Goal: Task Accomplishment & Management: Use online tool/utility

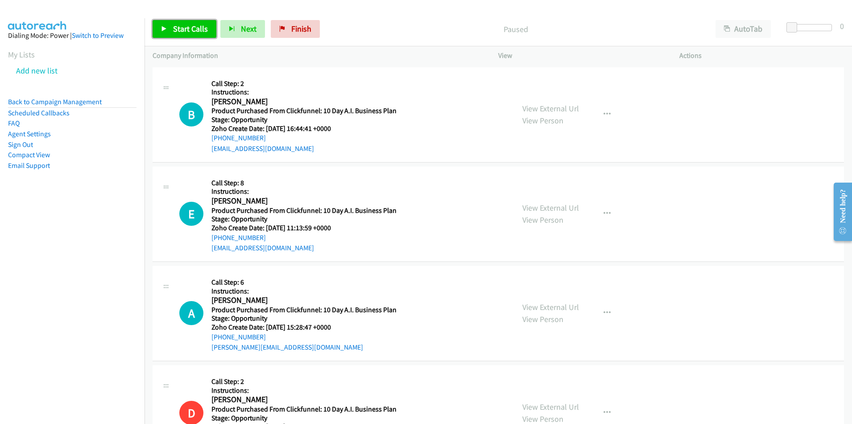
click at [181, 30] on span "Start Calls" at bounding box center [190, 29] width 35 height 10
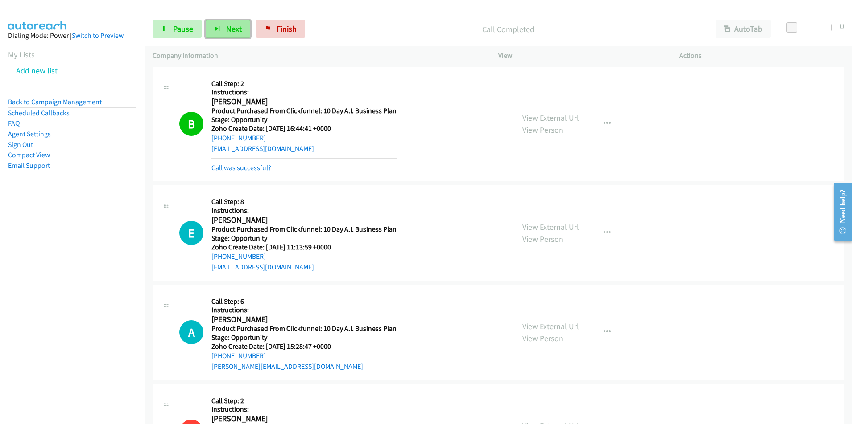
click at [219, 30] on icon "button" at bounding box center [217, 29] width 6 height 6
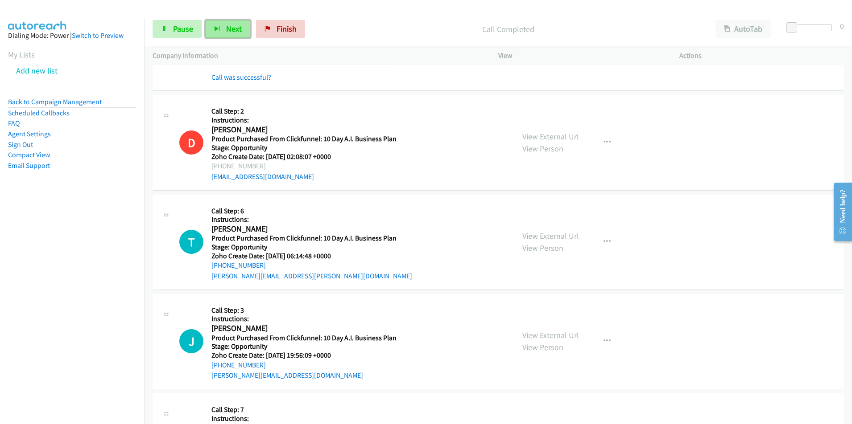
click at [229, 28] on span "Next" at bounding box center [234, 29] width 16 height 10
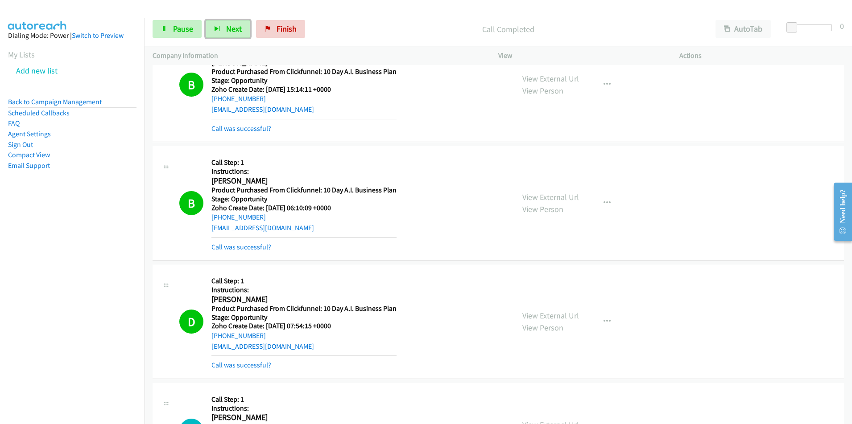
scroll to position [1002, 0]
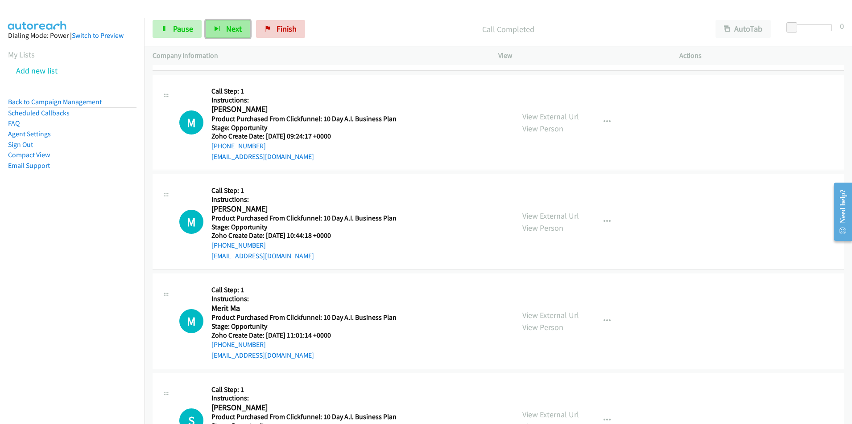
click at [226, 25] on span "Next" at bounding box center [234, 29] width 16 height 10
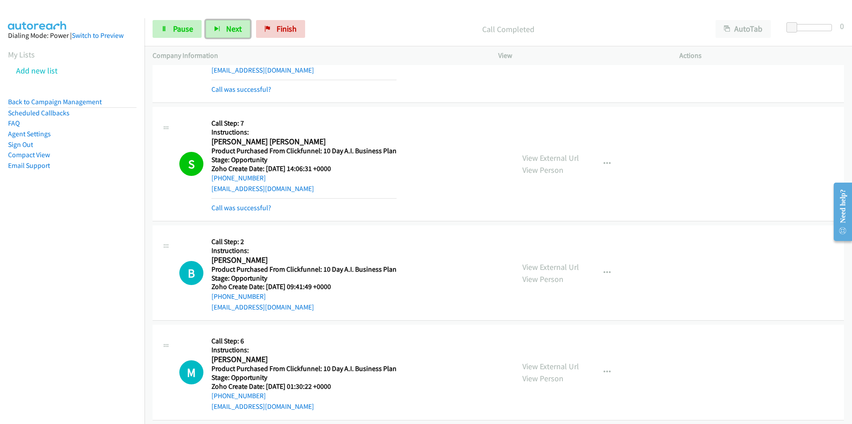
scroll to position [1554, 0]
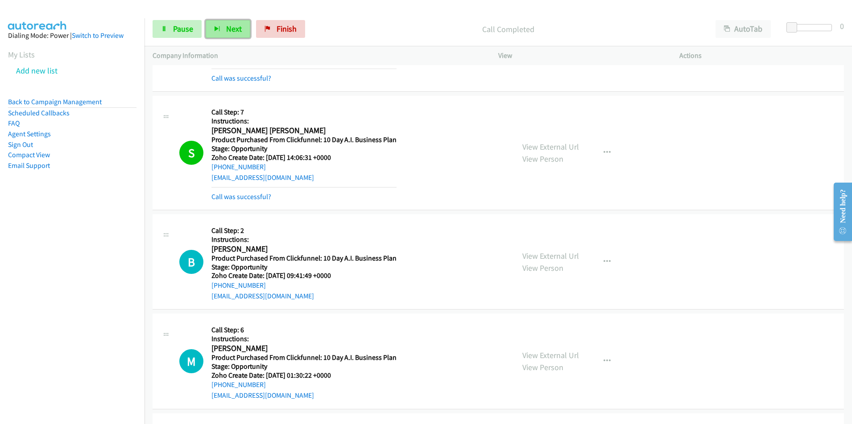
click at [230, 29] on span "Next" at bounding box center [234, 29] width 16 height 10
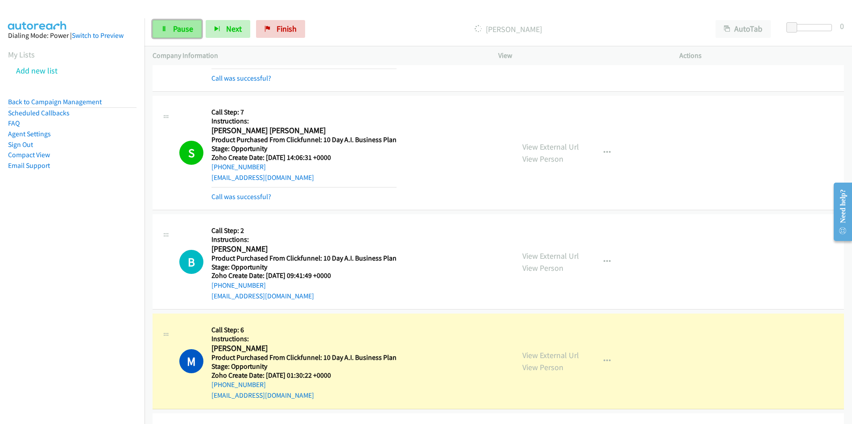
click at [180, 23] on link "Pause" at bounding box center [176, 29] width 49 height 18
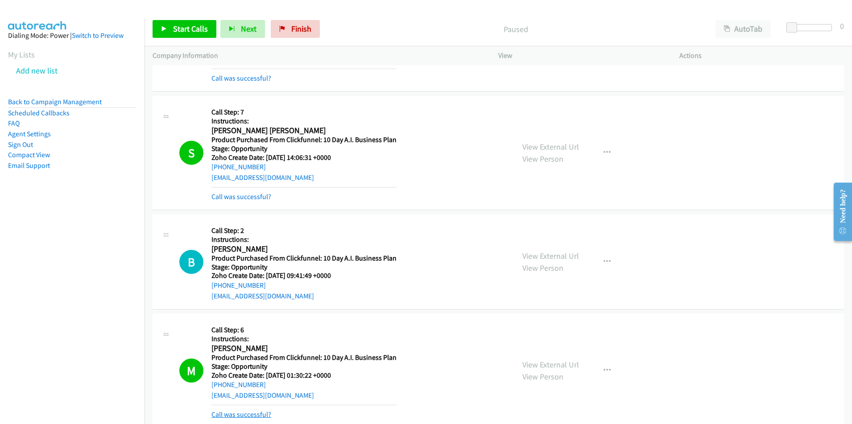
click at [251, 416] on link "Call was successful?" at bounding box center [241, 415] width 60 height 8
click at [307, 396] on div "[EMAIL_ADDRESS][DOMAIN_NAME]" at bounding box center [303, 396] width 185 height 11
click at [207, 396] on div "M Callback Scheduled Call Step: 6 Instructions: [PERSON_NAME] America/[GEOGRAPH…" at bounding box center [342, 361] width 327 height 79
copy link "[EMAIL_ADDRESS][DOMAIN_NAME]"
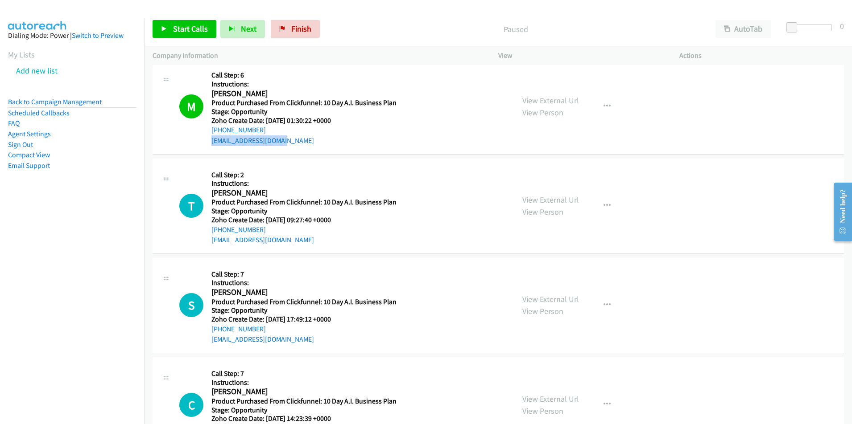
scroll to position [1821, 0]
